Goal: Task Accomplishment & Management: Manage account settings

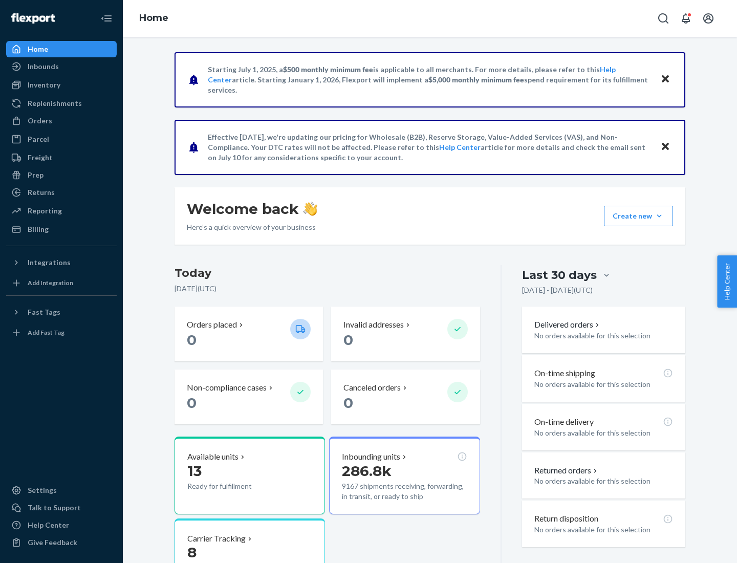
click at [659, 216] on button "Create new Create new inbound Create new order Create new product" at bounding box center [638, 216] width 69 height 20
click at [35, 175] on div "Prep" at bounding box center [36, 175] width 16 height 10
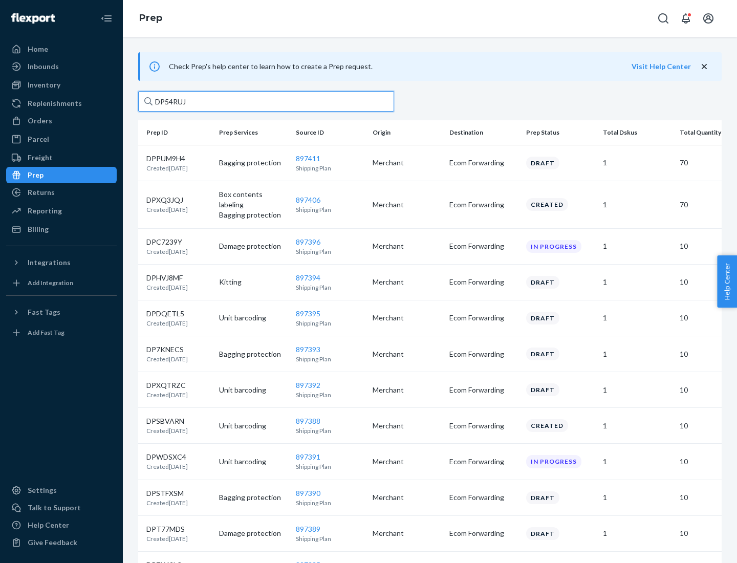
type input "DP54RUJL"
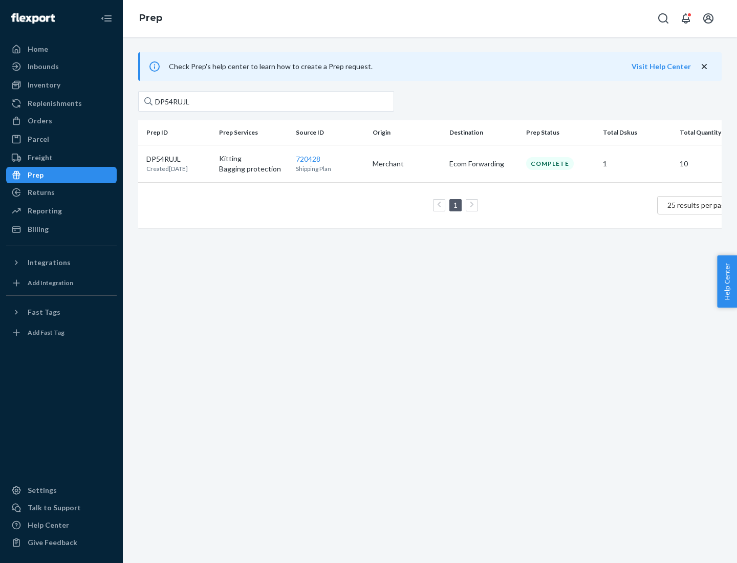
click at [179, 158] on p "DP54RUJL" at bounding box center [166, 159] width 41 height 10
